Goal: Book appointment/travel/reservation

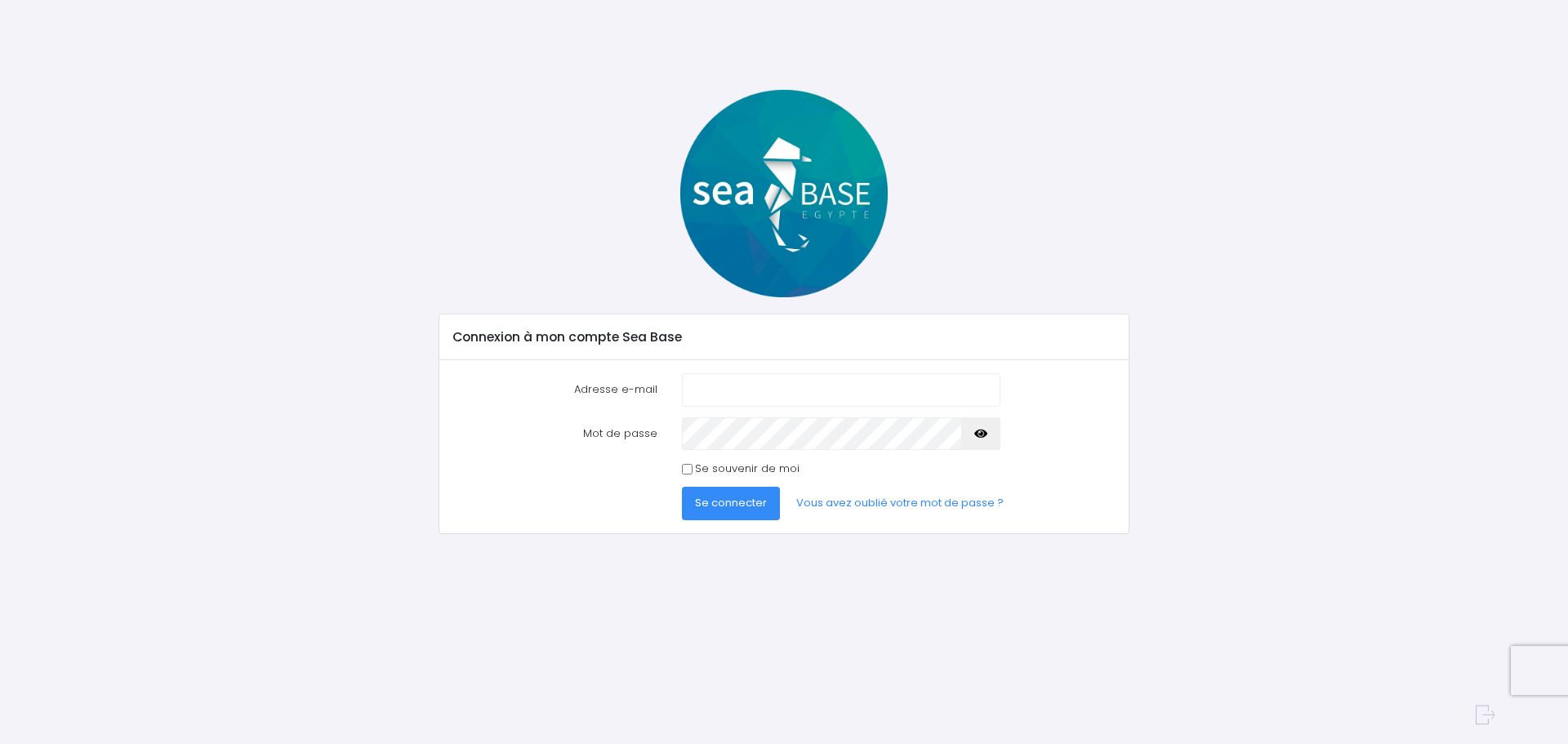
type input "nathalie.michenet1@gmail.com"
click at [766, 504] on button "Se connecter" at bounding box center [730, 503] width 98 height 33
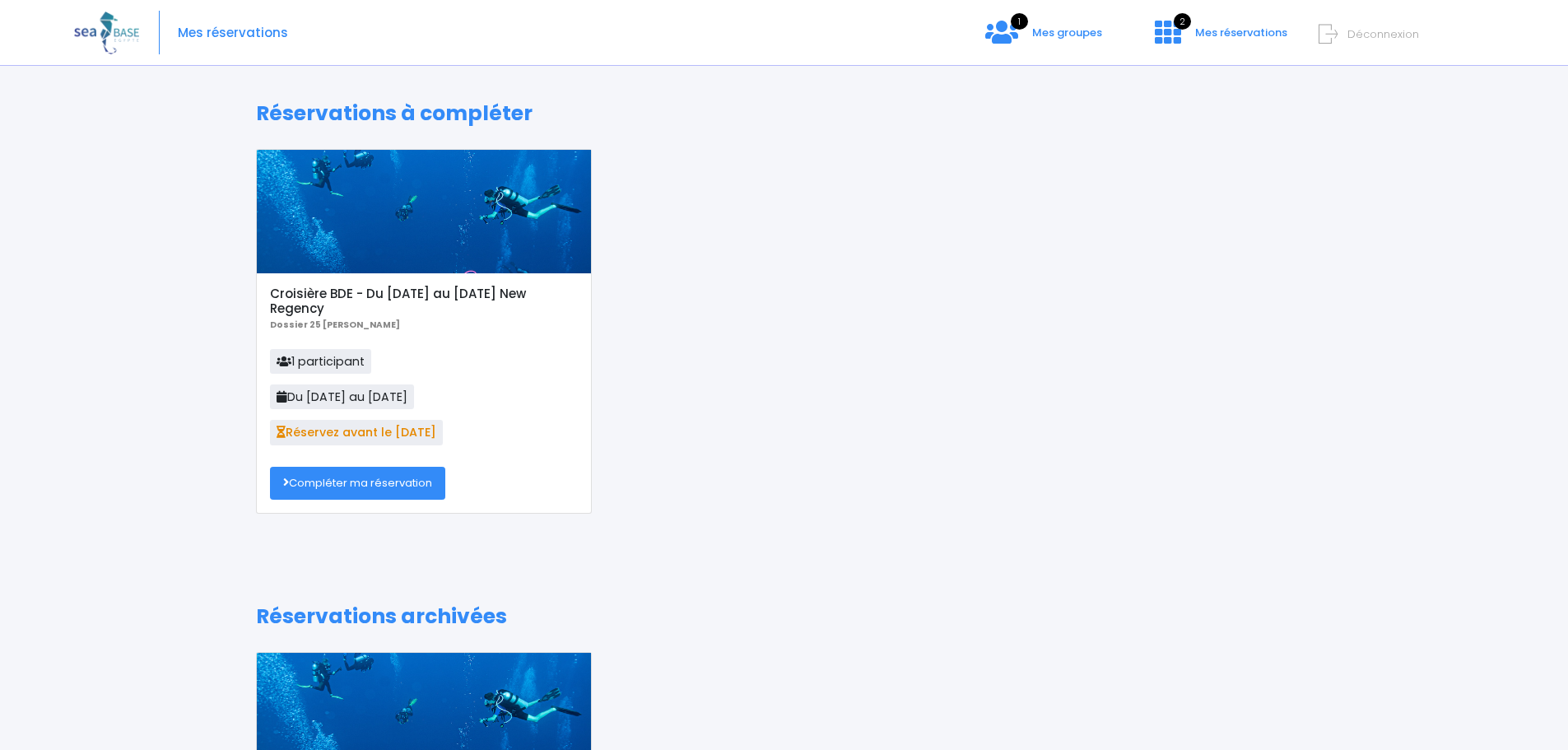
click at [445, 262] on div at bounding box center [424, 211] width 334 height 123
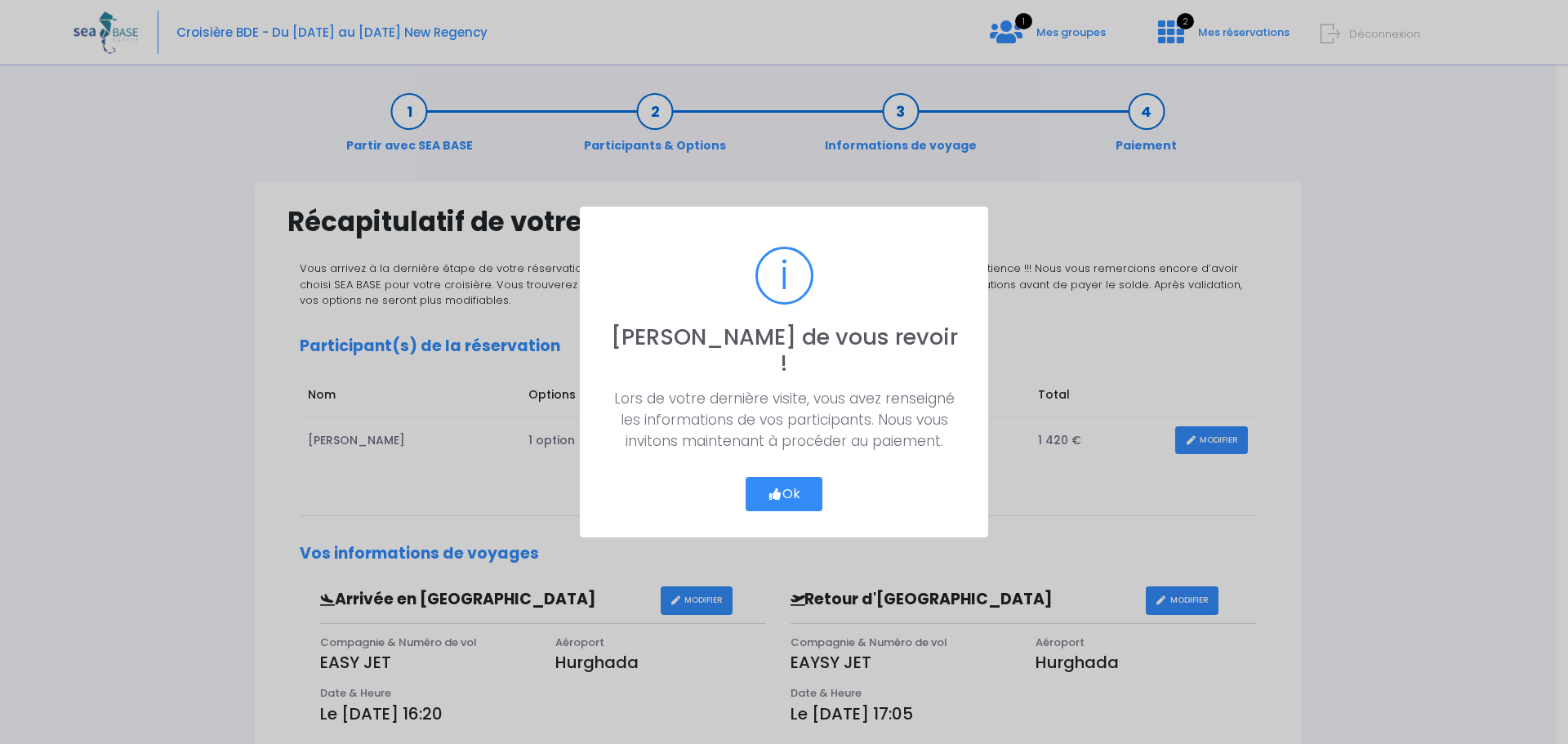
click at [784, 485] on button "Ok" at bounding box center [784, 494] width 76 height 34
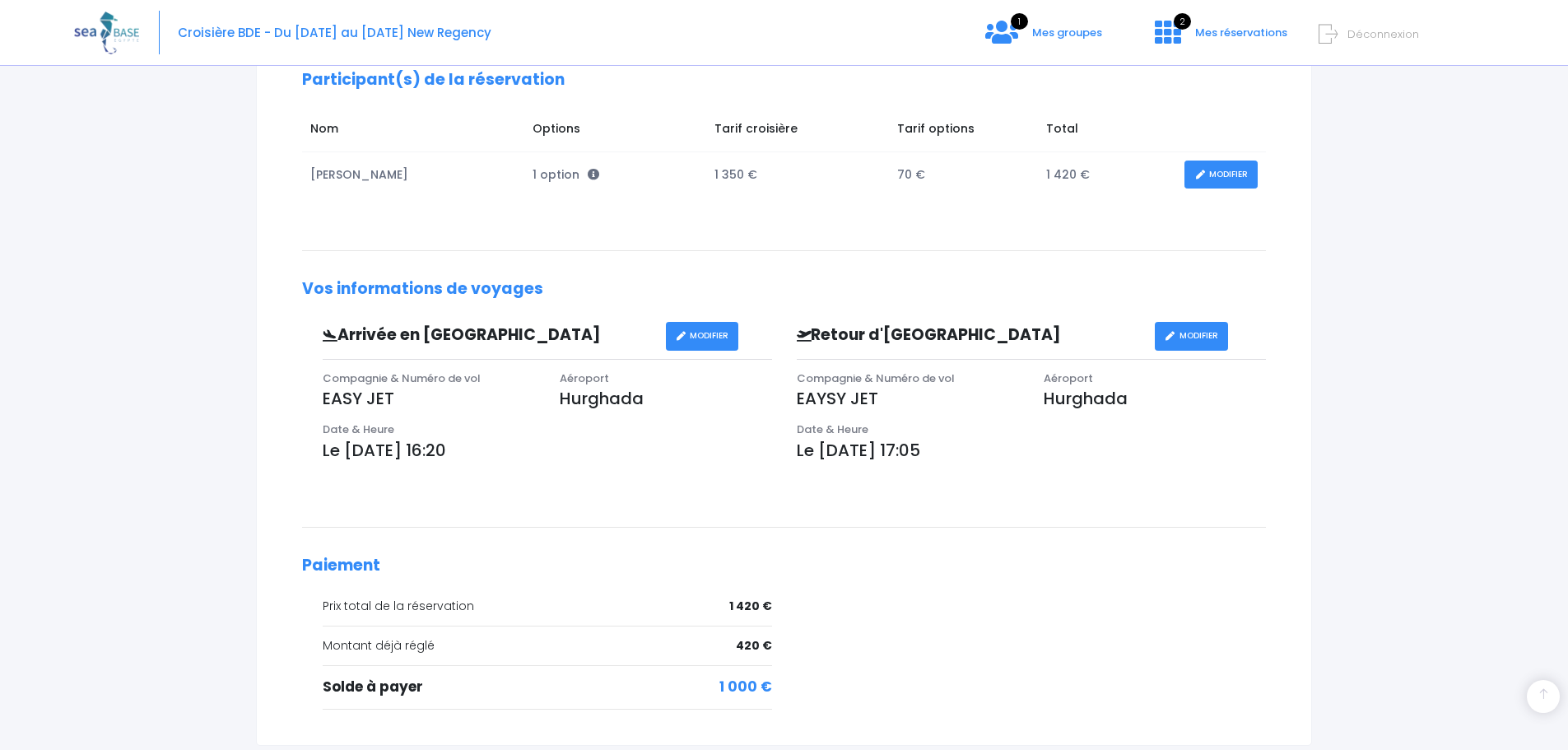
scroll to position [407, 0]
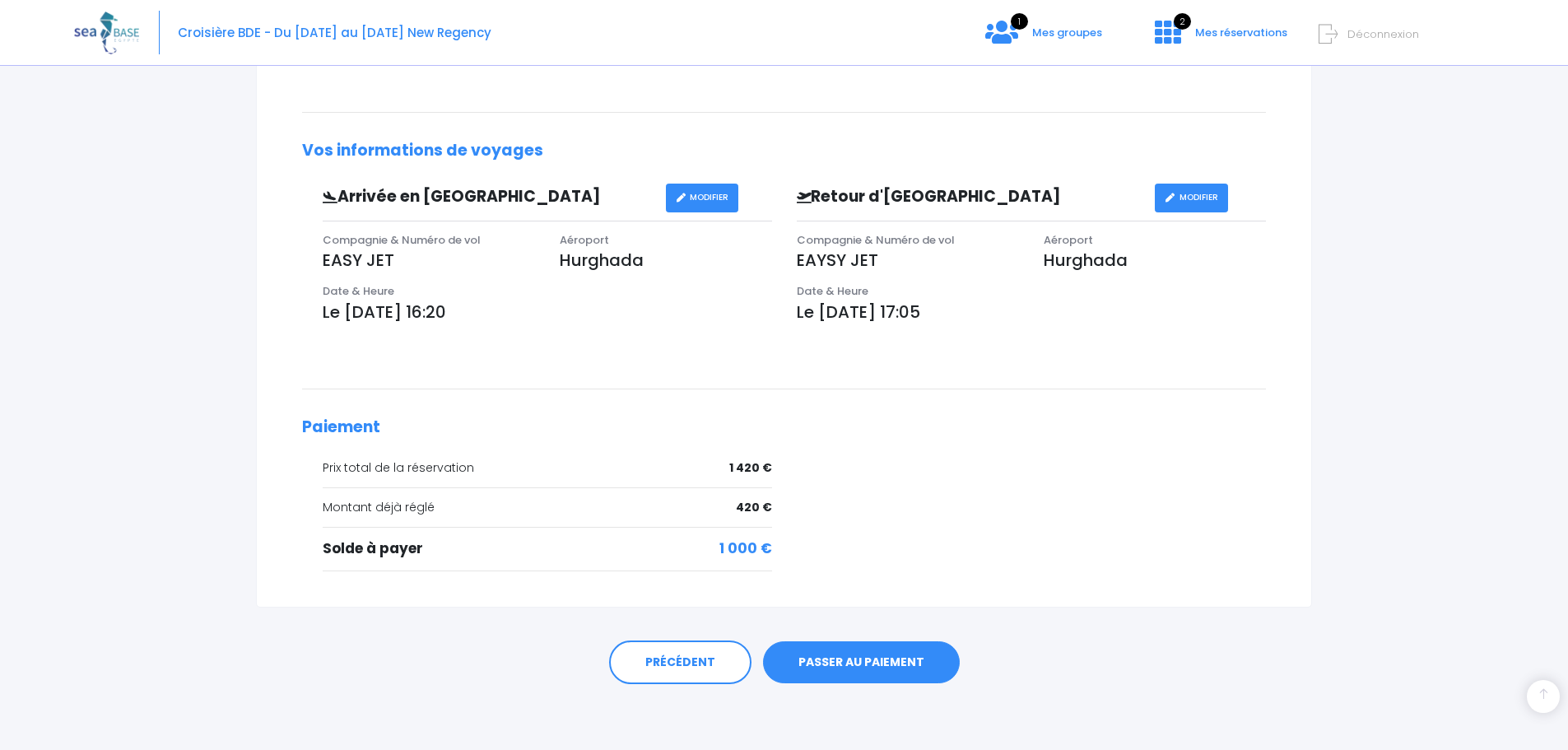
click at [871, 661] on link "PASSER AU PAIEMENT" at bounding box center [862, 663] width 197 height 43
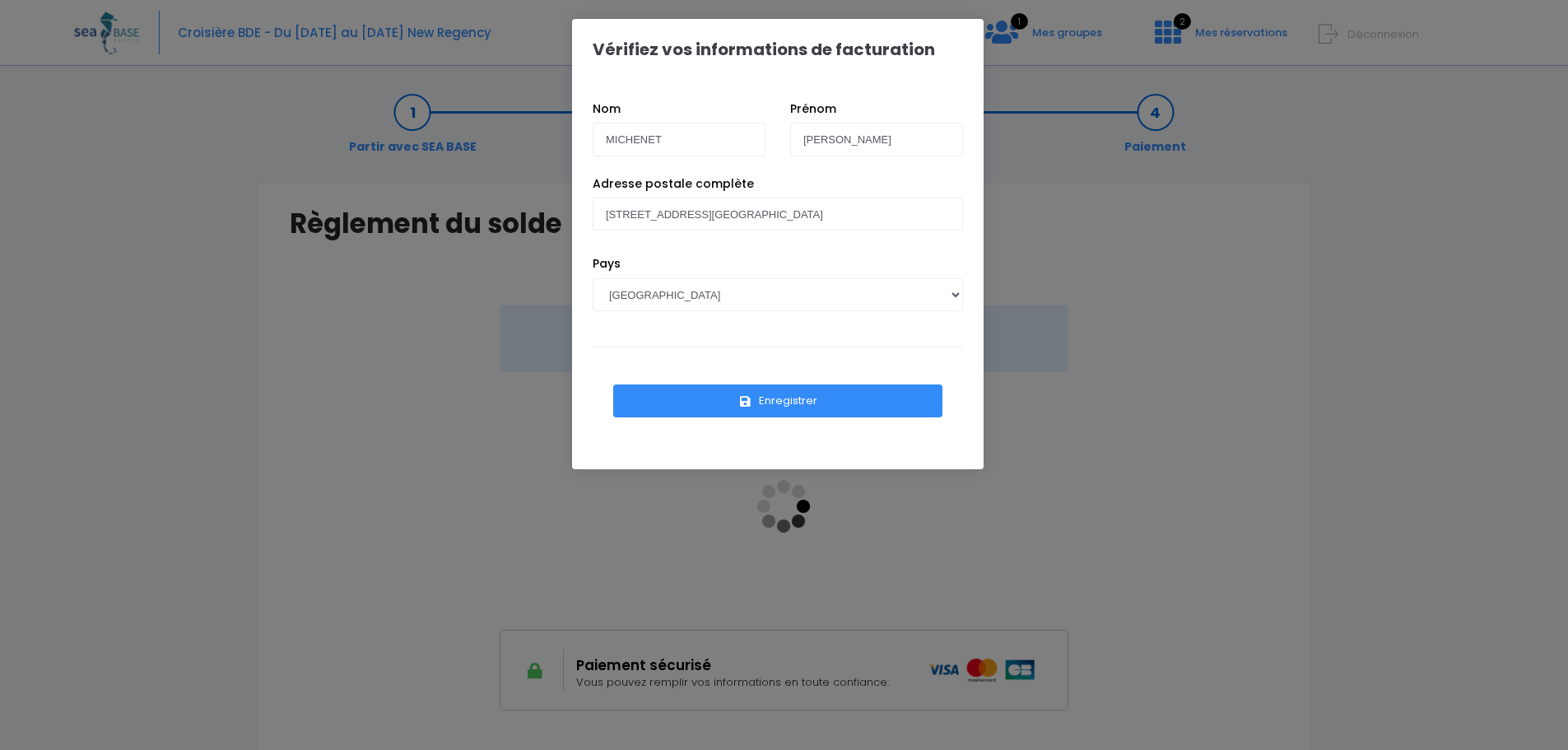
click at [792, 403] on button "Enregistrer" at bounding box center [778, 401] width 329 height 33
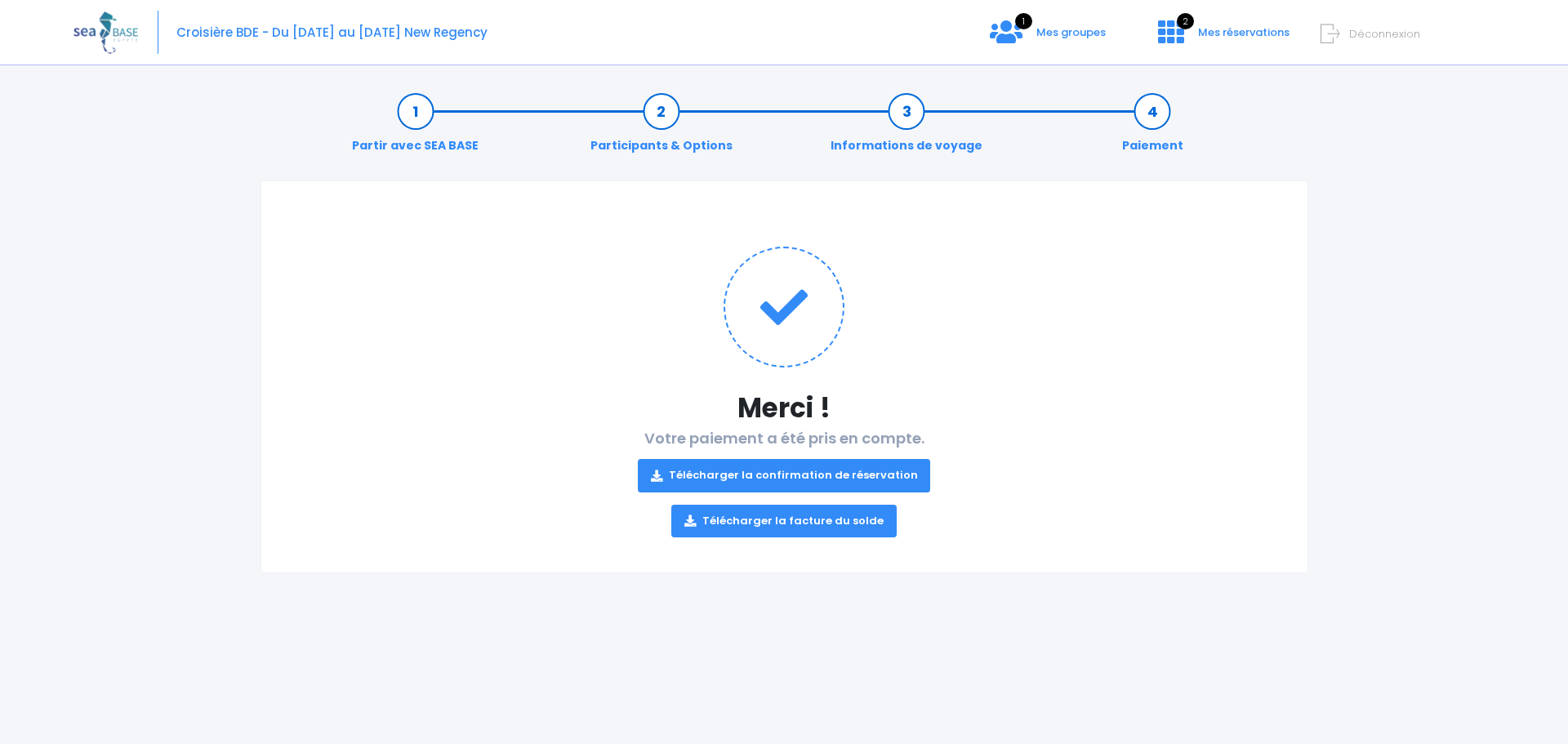
click at [894, 480] on link "Télécharger la confirmation de réservation" at bounding box center [784, 475] width 293 height 33
click at [851, 525] on link "Télécharger la facture du solde" at bounding box center [784, 521] width 225 height 33
click at [1050, 36] on span "Mes groupes" at bounding box center [1071, 32] width 70 height 16
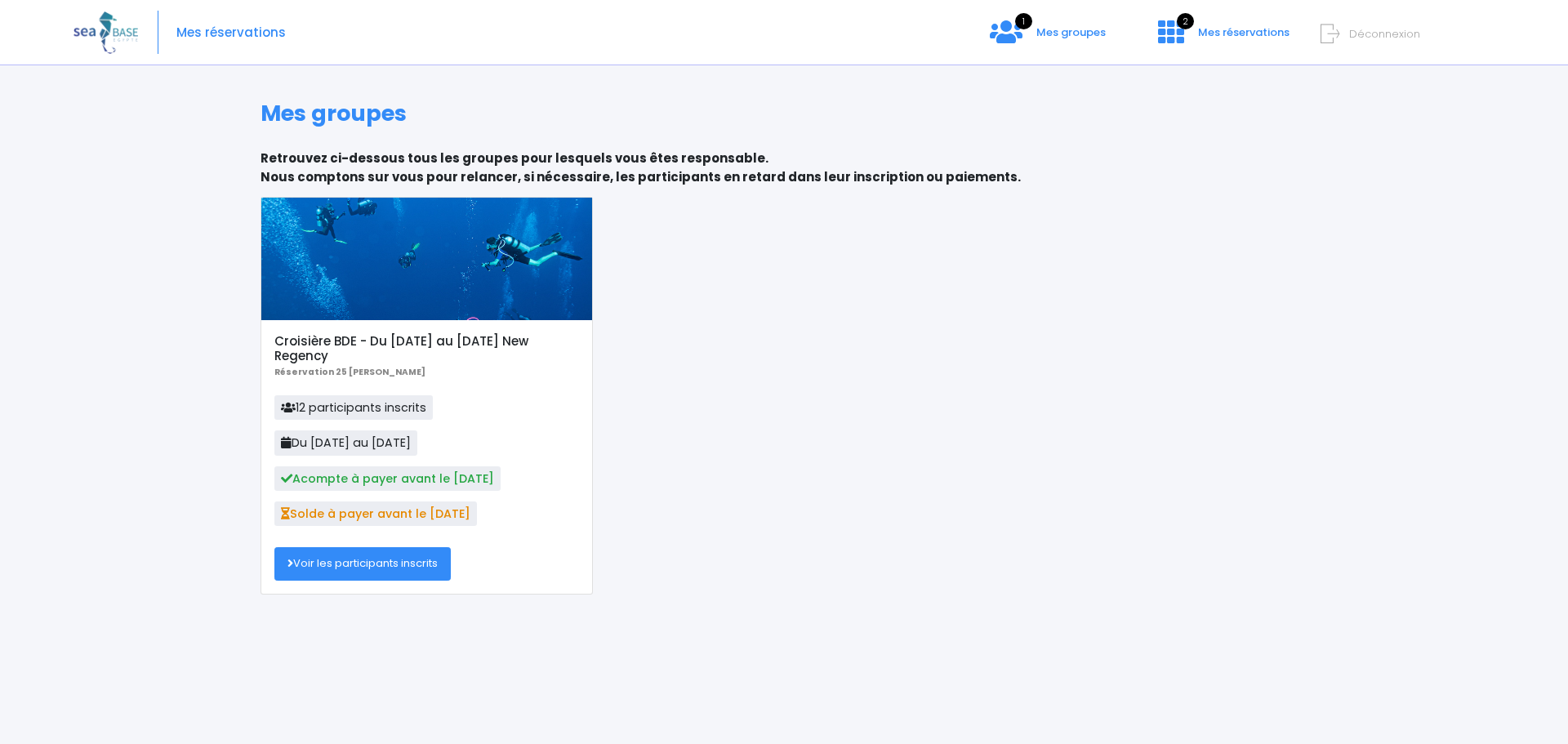
click at [433, 570] on link "Voir les participants inscrits" at bounding box center [362, 563] width 177 height 33
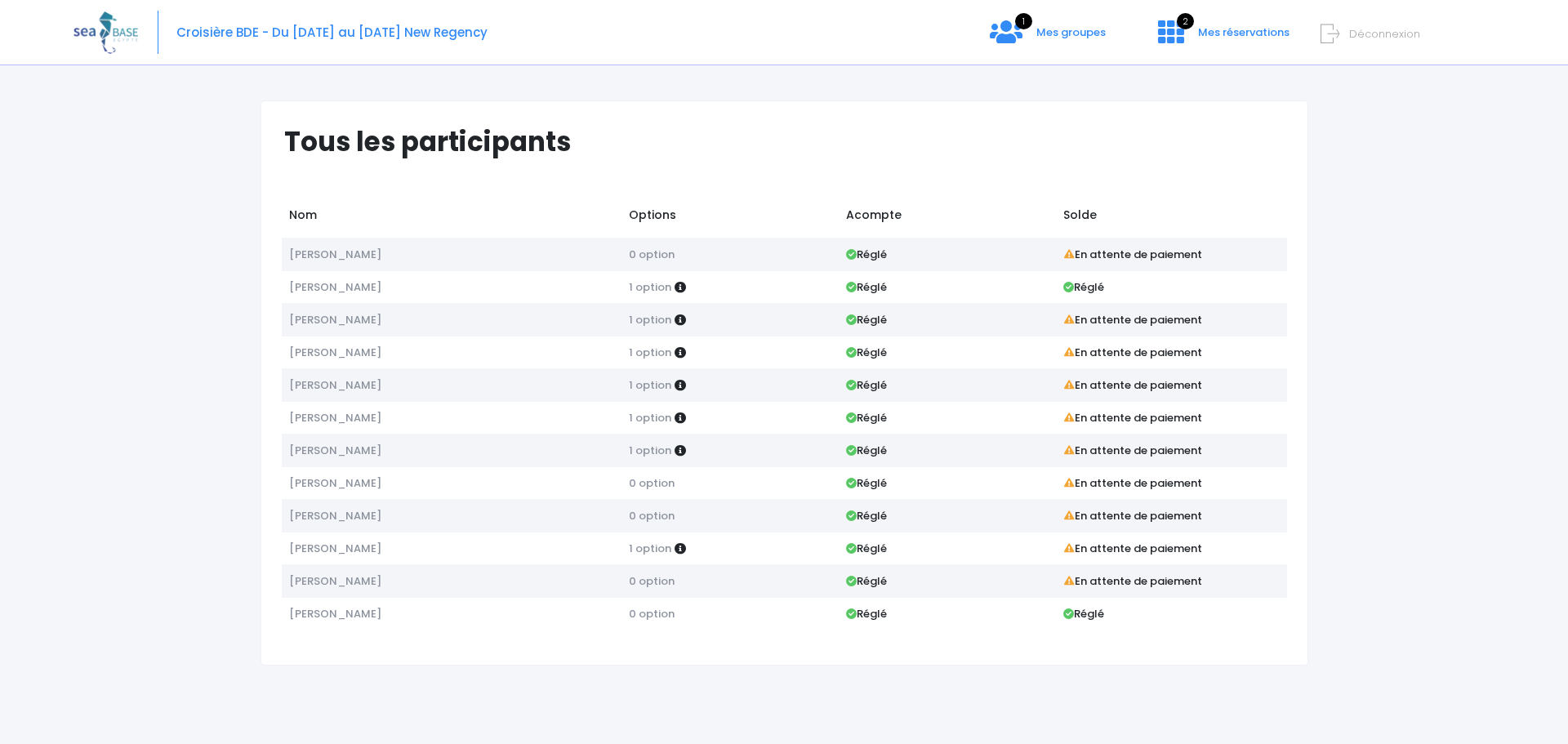
click at [1391, 40] on span "Déconnexion" at bounding box center [1385, 34] width 71 height 16
